Goal: Browse casually

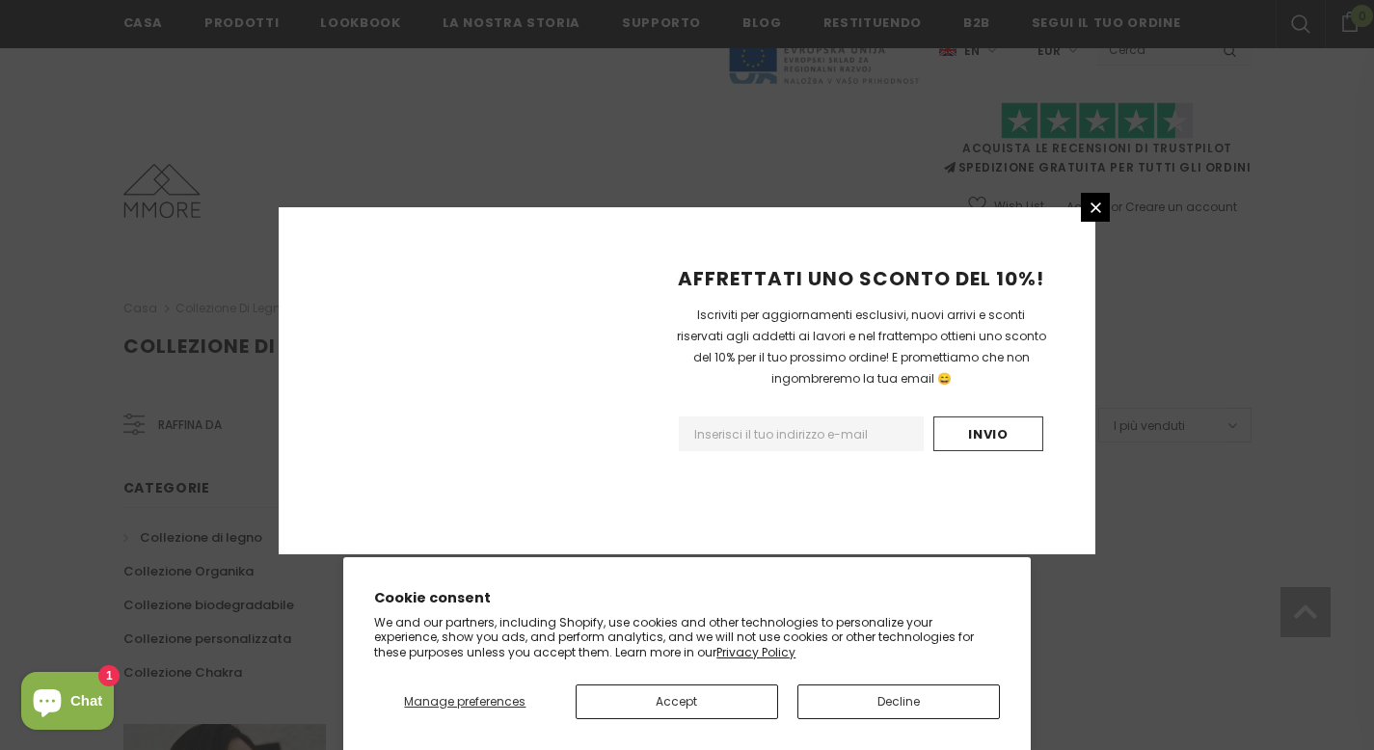
scroll to position [1226, 0]
